Goal: Information Seeking & Learning: Learn about a topic

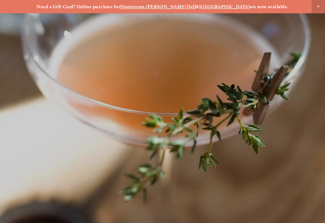
scroll to position [-6, 0]
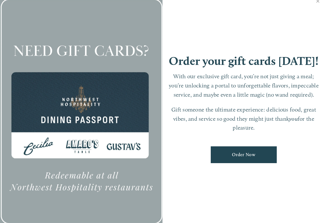
click at [320, 7] on link "Close" at bounding box center [317, 2] width 12 height 18
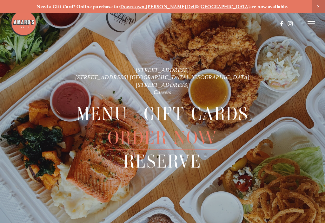
click at [313, 25] on icon at bounding box center [311, 24] width 8 height 6
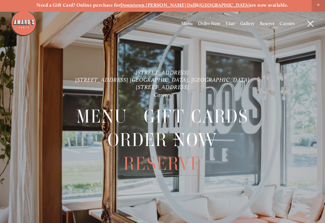
scroll to position [0, 0]
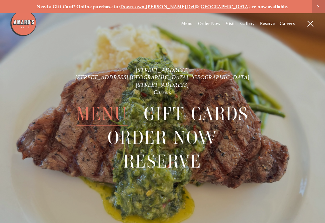
click at [109, 119] on span "Menu" at bounding box center [101, 113] width 51 height 23
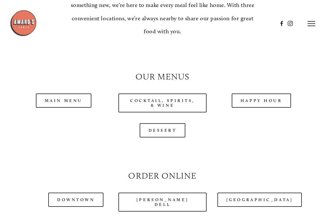
scroll to position [499, 0]
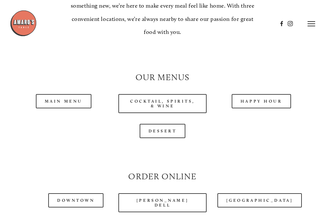
click at [267, 95] on link "Happy Hour" at bounding box center [261, 101] width 60 height 14
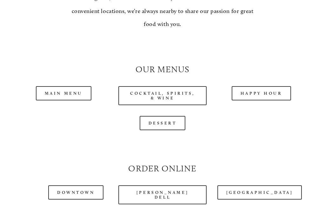
click at [77, 87] on link "Main Menu" at bounding box center [63, 93] width 55 height 14
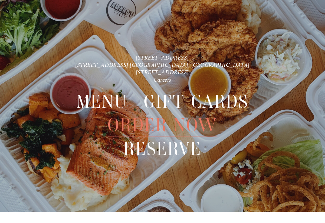
scroll to position [13, 0]
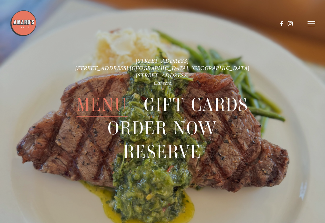
click at [112, 107] on span "Menu" at bounding box center [101, 104] width 51 height 23
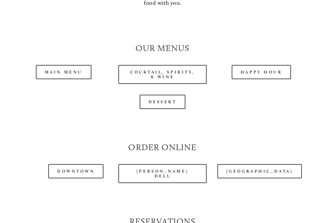
scroll to position [534, 0]
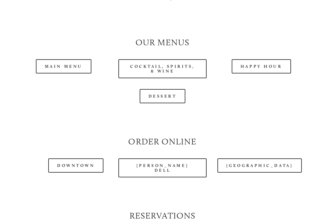
click at [270, 60] on link "Happy Hour" at bounding box center [261, 67] width 60 height 14
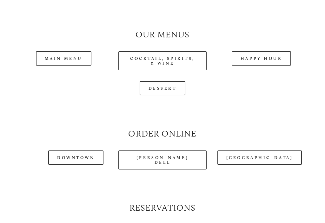
click at [77, 56] on link "Main Menu" at bounding box center [63, 58] width 55 height 14
click at [286, 51] on link "Happy Hour" at bounding box center [261, 58] width 60 height 14
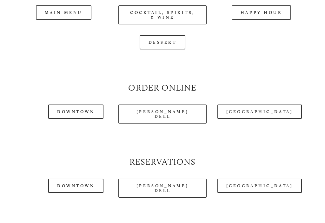
scroll to position [591, 0]
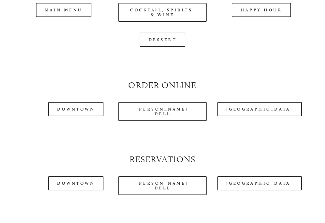
click at [267, 178] on link "[GEOGRAPHIC_DATA]" at bounding box center [259, 183] width 84 height 14
